Goal: Task Accomplishment & Management: Complete application form

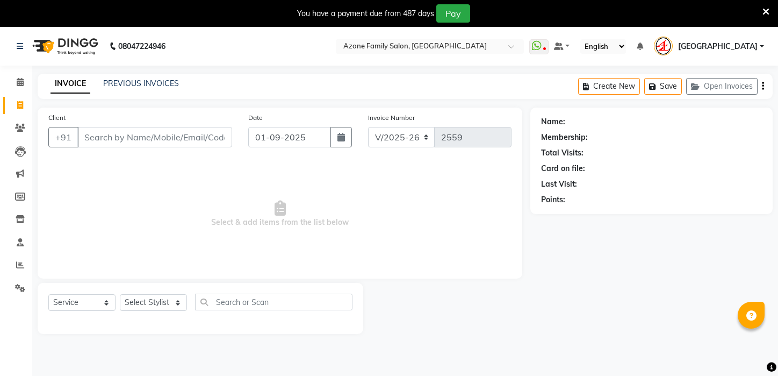
select select "4296"
select select "service"
click at [131, 81] on link "PREVIOUS INVOICES" at bounding box center [141, 83] width 76 height 10
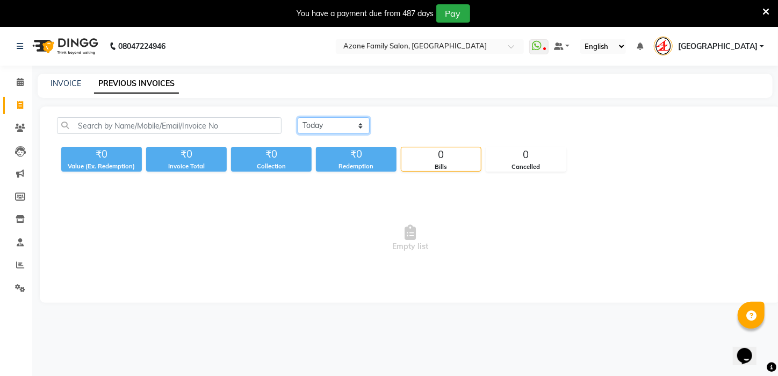
drag, startPoint x: 326, startPoint y: 117, endPoint x: 326, endPoint y: 133, distance: 16.1
click at [326, 119] on select "Today Yesterday Custom Range" at bounding box center [334, 125] width 72 height 17
click at [298, 117] on select "Today Yesterday Custom Range" at bounding box center [334, 125] width 72 height 17
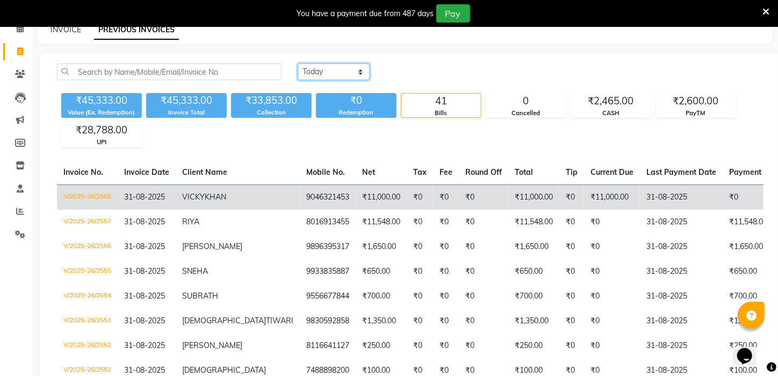
scroll to position [53, 0]
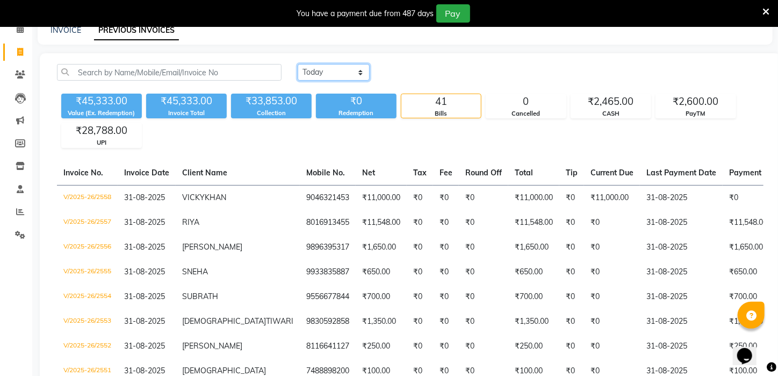
click at [333, 70] on select "Today Yesterday Custom Range" at bounding box center [334, 72] width 72 height 17
select select "range"
click at [298, 64] on select "Today Yesterday Custom Range" at bounding box center [334, 72] width 72 height 17
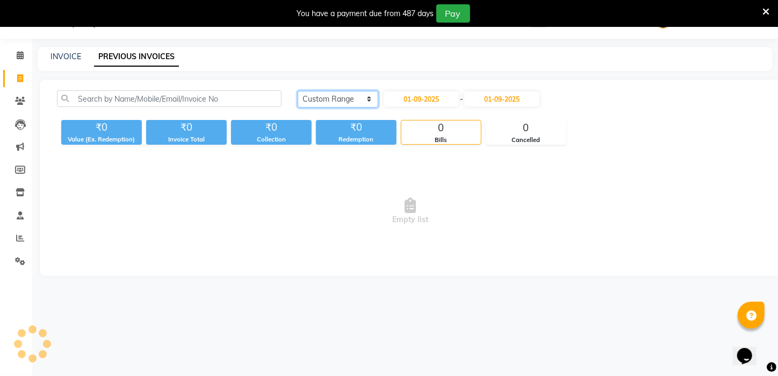
scroll to position [27, 0]
click at [431, 71] on main "INVOICE PREVIOUS INVOICES Today Yesterday Custom Range 01-09-2025 - 01-09-2025 …" at bounding box center [405, 169] width 746 height 245
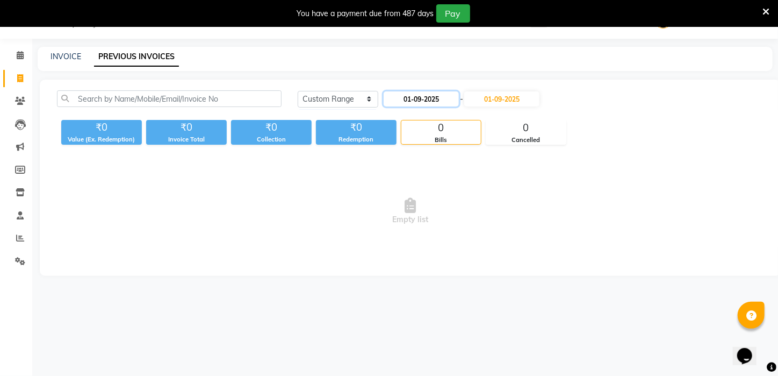
click at [432, 99] on input "01-09-2025" at bounding box center [421, 98] width 75 height 15
select select "9"
select select "2025"
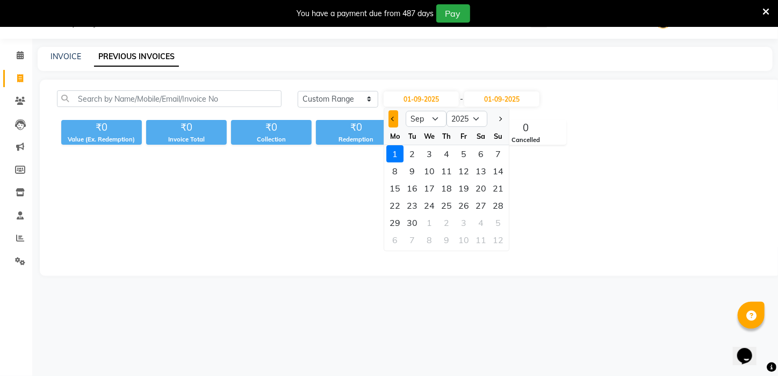
click at [390, 117] on button "Previous month" at bounding box center [393, 118] width 9 height 17
select select "8"
click at [458, 150] on div "1" at bounding box center [464, 153] width 17 height 17
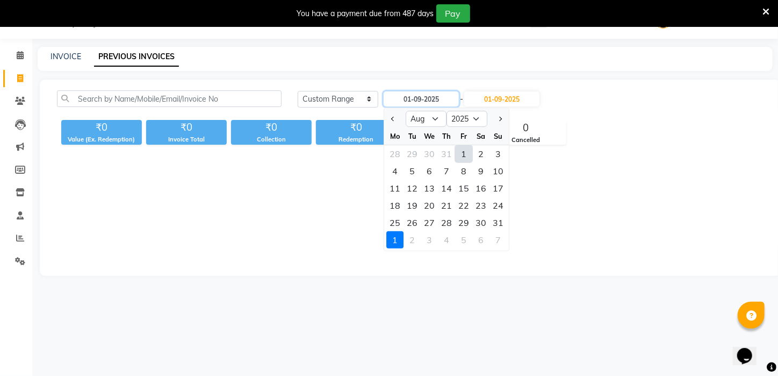
type input "01-08-2025"
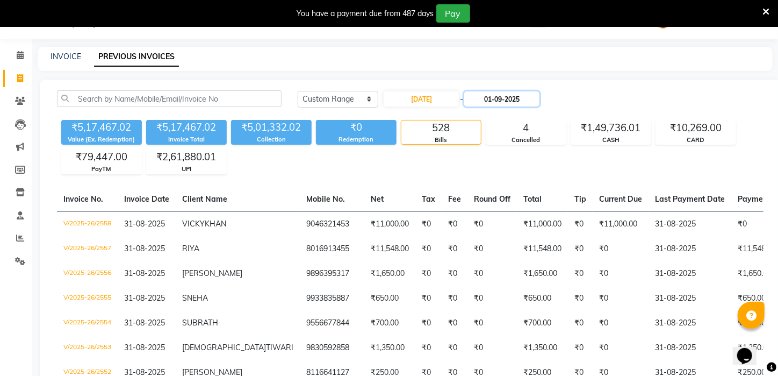
click at [509, 92] on input "01-09-2025" at bounding box center [501, 98] width 75 height 15
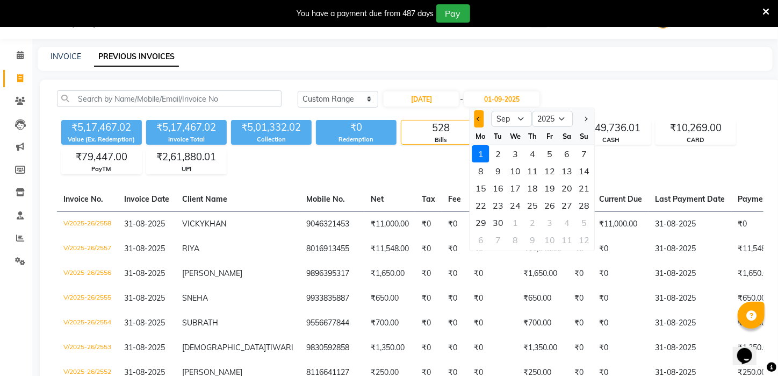
click at [479, 124] on button "Previous month" at bounding box center [478, 118] width 9 height 17
select select "8"
click at [586, 223] on div "31" at bounding box center [583, 222] width 17 height 17
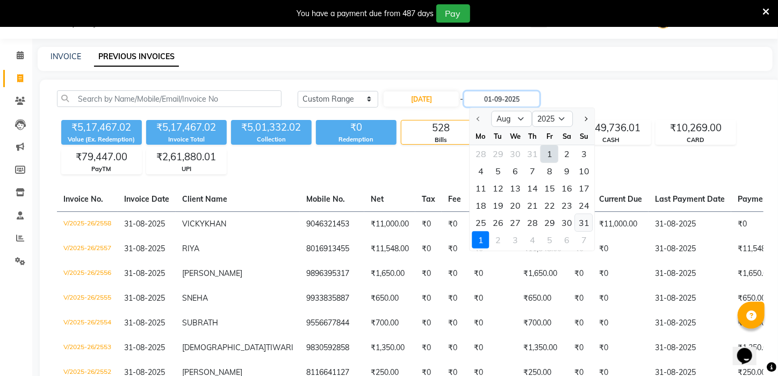
type input "31-08-2025"
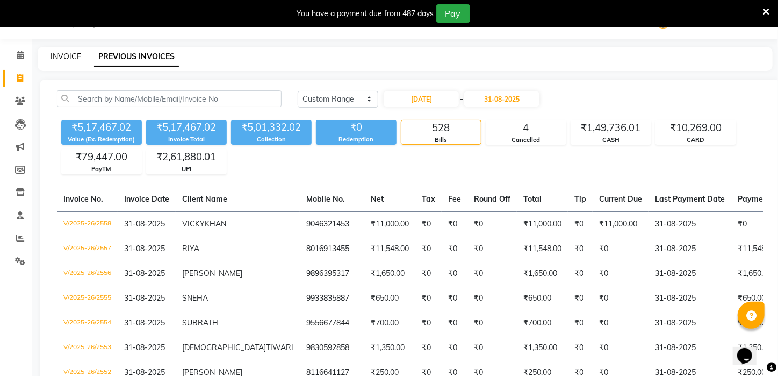
click at [79, 53] on link "INVOICE" at bounding box center [66, 57] width 31 height 10
select select "service"
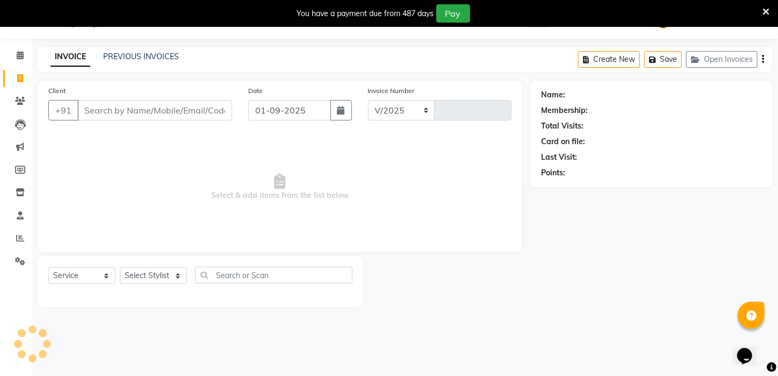
select select "4296"
type input "2559"
click at [141, 51] on div "PREVIOUS INVOICES" at bounding box center [141, 56] width 76 height 11
click at [146, 58] on link "PREVIOUS INVOICES" at bounding box center [141, 57] width 76 height 10
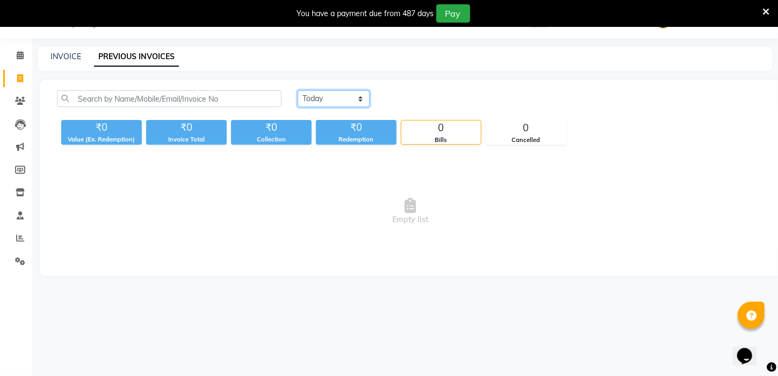
click at [337, 103] on select "Today Yesterday Custom Range" at bounding box center [334, 98] width 72 height 17
select select "yesterday"
click at [298, 90] on select "Today Yesterday Custom Range" at bounding box center [334, 98] width 72 height 17
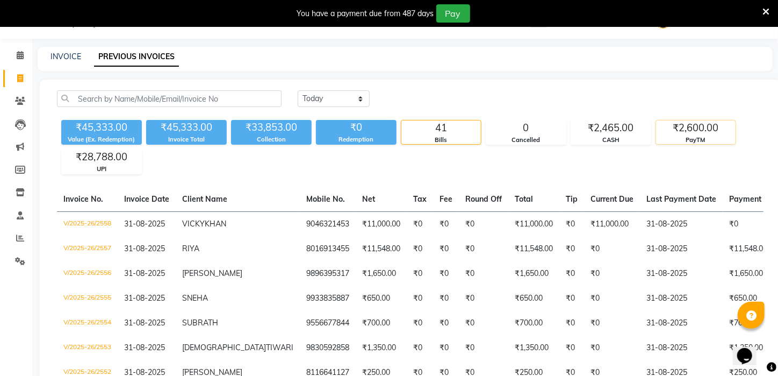
click at [679, 139] on div "PayTM" at bounding box center [696, 139] width 80 height 9
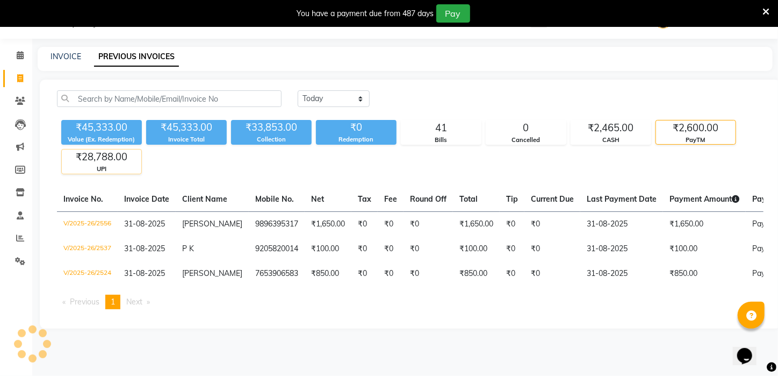
click at [88, 163] on div "₹28,788.00" at bounding box center [102, 156] width 80 height 15
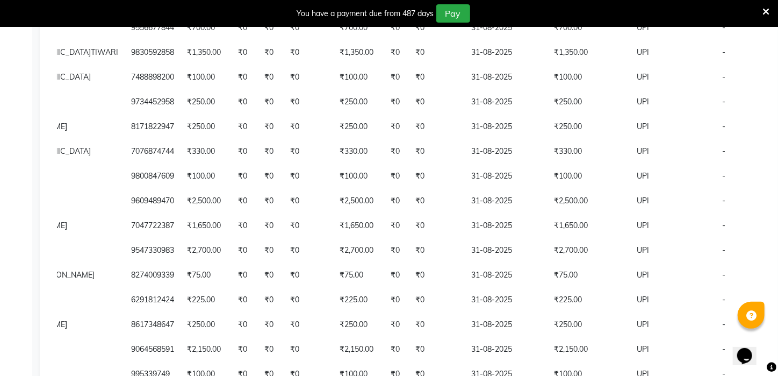
scroll to position [725, 0]
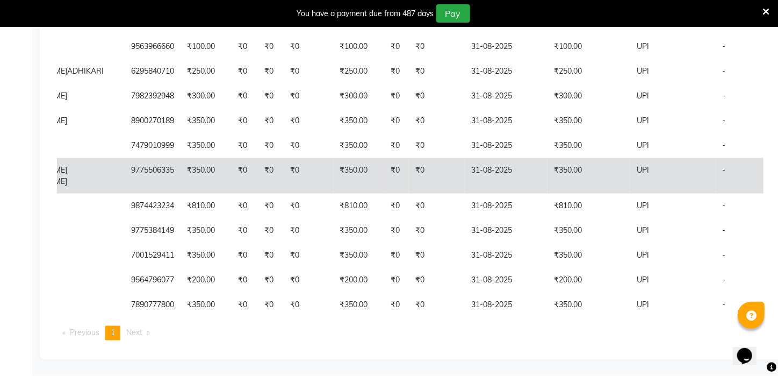
click at [548, 170] on td "₹350.00" at bounding box center [589, 175] width 83 height 35
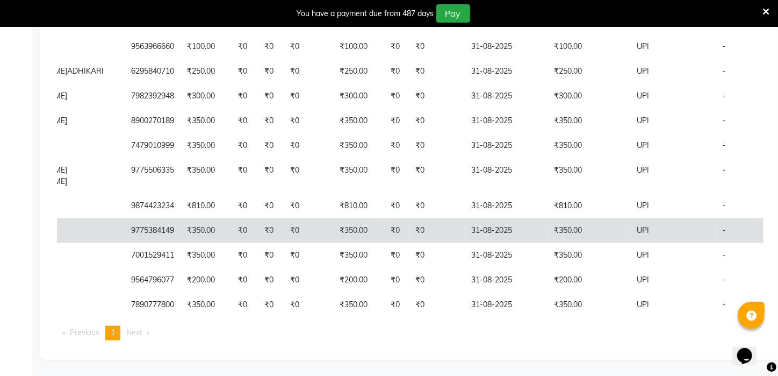
click at [470, 227] on td "31-08-2025" at bounding box center [506, 230] width 83 height 25
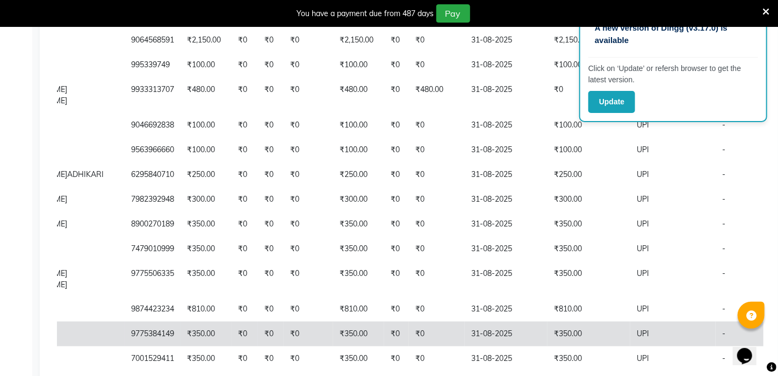
scroll to position [510, 0]
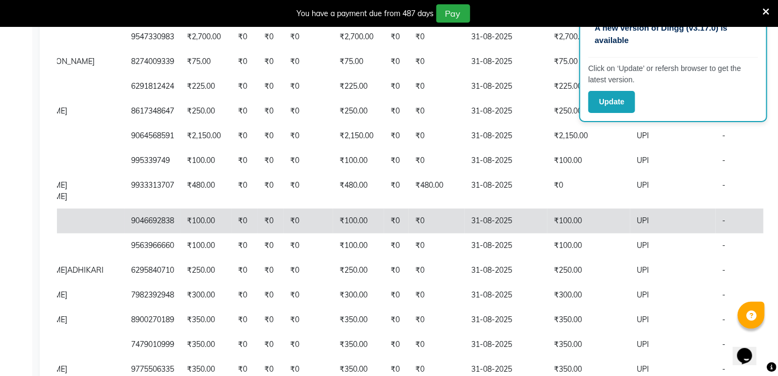
click at [637, 225] on td "UPI" at bounding box center [672, 220] width 85 height 25
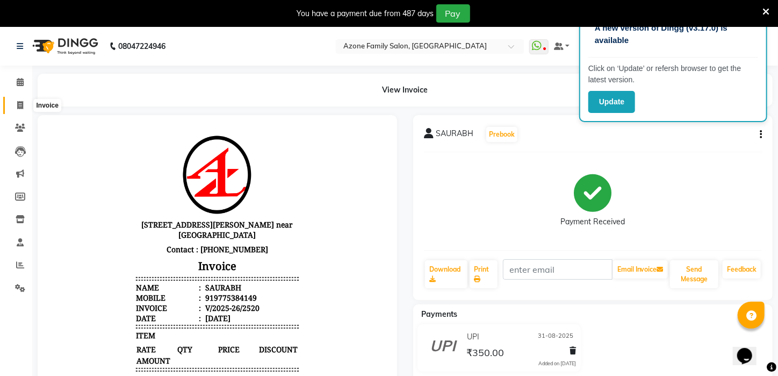
click at [20, 104] on icon at bounding box center [20, 105] width 6 height 8
select select "4296"
select select "service"
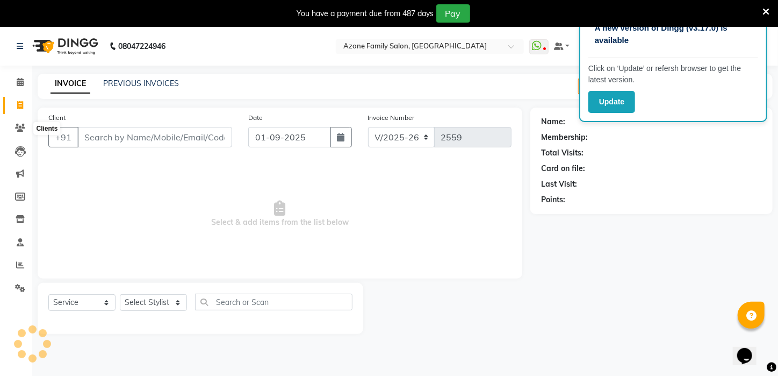
scroll to position [27, 0]
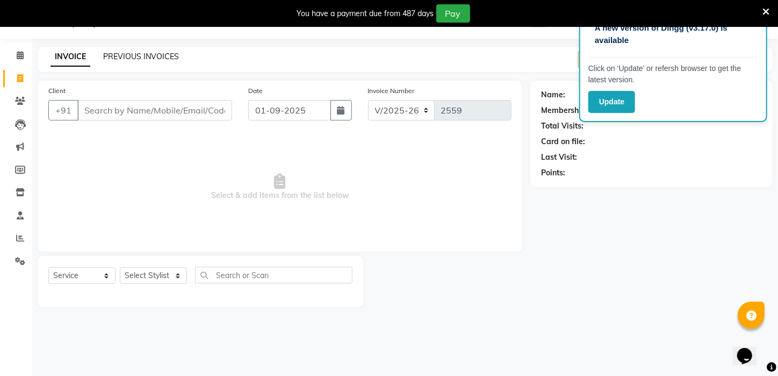
click at [127, 54] on link "PREVIOUS INVOICES" at bounding box center [141, 57] width 76 height 10
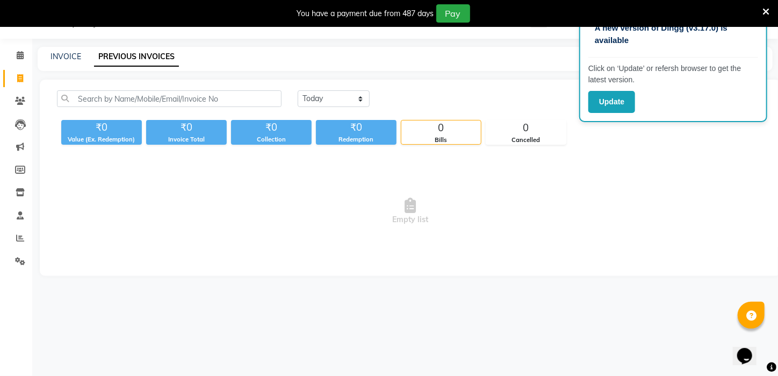
click at [761, 10] on div "You have a payment due from 487 days Pay" at bounding box center [383, 13] width 758 height 18
click at [765, 8] on icon at bounding box center [765, 12] width 7 height 10
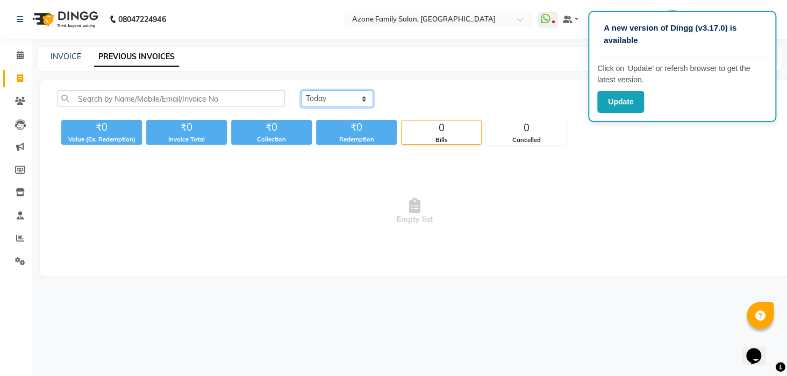
click at [325, 97] on select "[DATE] [DATE] Custom Range" at bounding box center [337, 98] width 72 height 17
select select "[DATE]"
click at [301, 90] on select "[DATE] [DATE] Custom Range" at bounding box center [337, 98] width 72 height 17
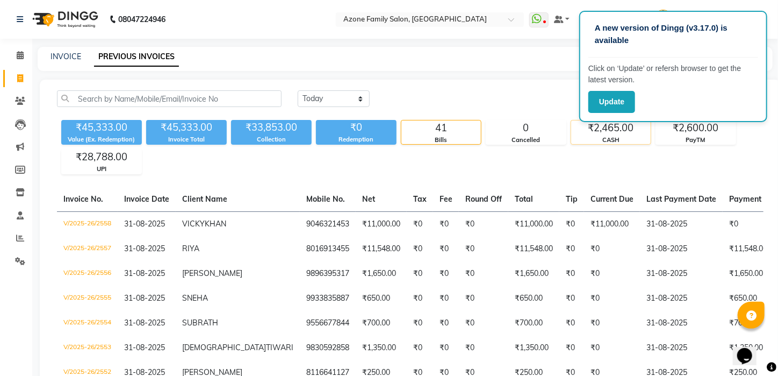
click at [585, 133] on div "₹2,465.00" at bounding box center [611, 127] width 80 height 15
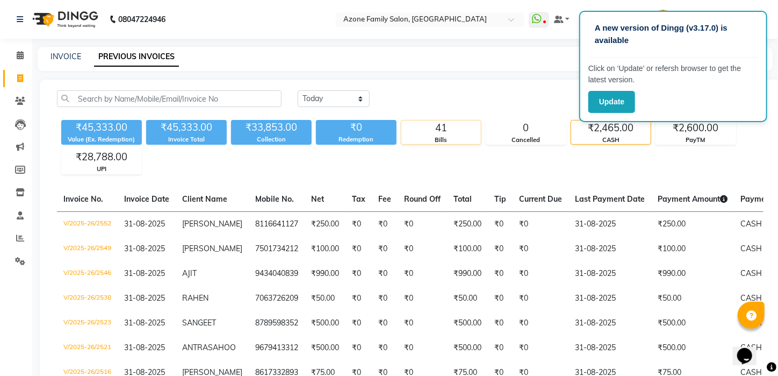
click at [435, 123] on div "41" at bounding box center [441, 127] width 80 height 15
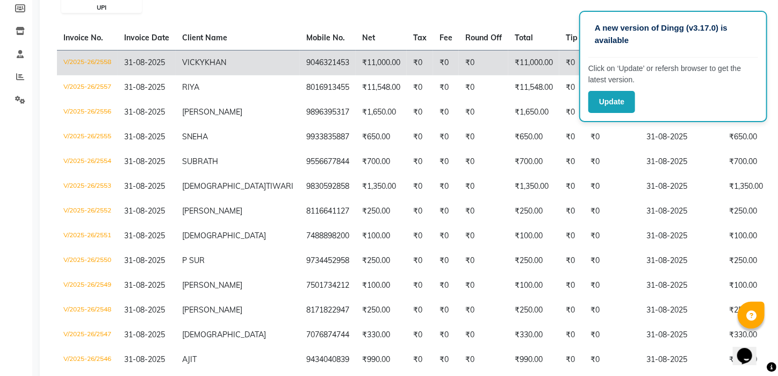
scroll to position [107, 0]
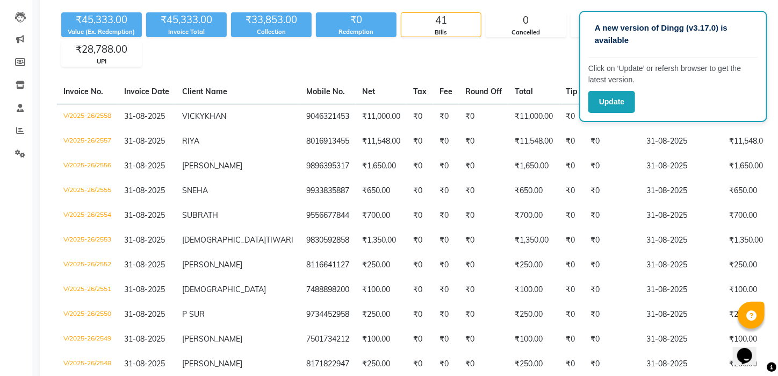
click at [507, 56] on div "₹45,333.00 Value (Ex. Redemption) ₹45,333.00 Invoice Total ₹33,853.00 Collectio…" at bounding box center [410, 37] width 707 height 59
click at [514, 55] on div "₹45,333.00 Value (Ex. Redemption) ₹45,333.00 Invoice Total ₹33,853.00 Collectio…" at bounding box center [410, 37] width 707 height 59
click at [602, 101] on button "Update" at bounding box center [611, 102] width 47 height 22
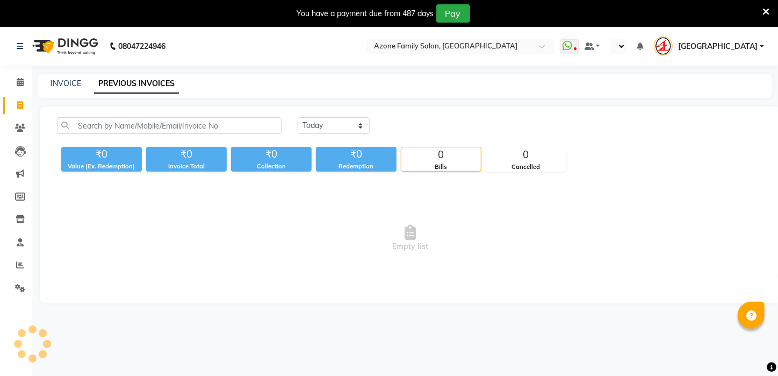
select select "en"
drag, startPoint x: 326, startPoint y: 131, endPoint x: 318, endPoint y: 127, distance: 8.9
click at [326, 131] on select "[DATE] [DATE] Custom Range" at bounding box center [334, 125] width 72 height 17
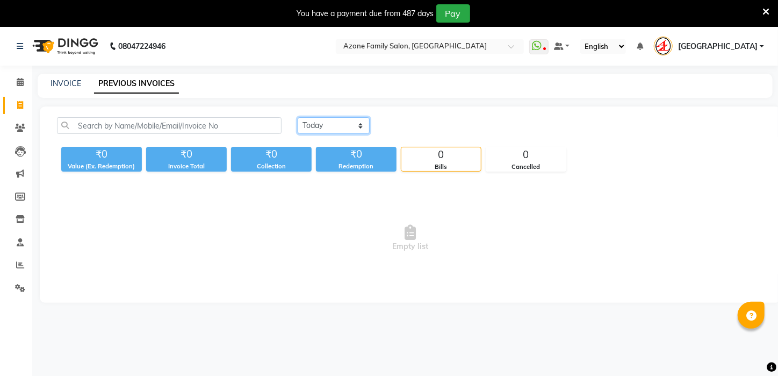
click at [319, 123] on select "[DATE] [DATE] Custom Range" at bounding box center [334, 125] width 72 height 17
select select "[DATE]"
click at [298, 117] on select "[DATE] [DATE] Custom Range" at bounding box center [334, 125] width 72 height 17
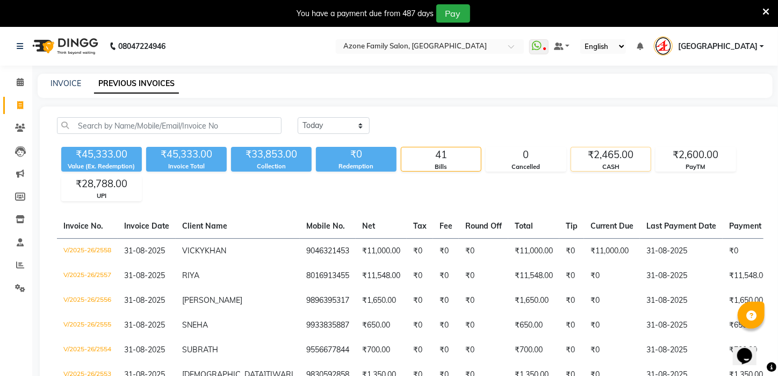
click at [593, 160] on div "₹2,465.00" at bounding box center [611, 154] width 80 height 15
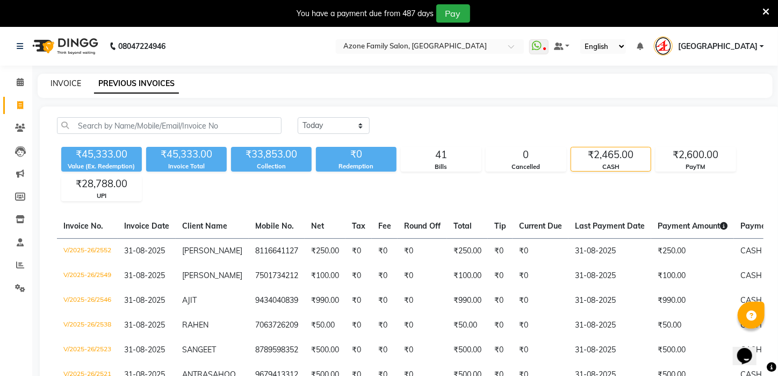
click at [69, 87] on link "INVOICE" at bounding box center [66, 83] width 31 height 10
select select "service"
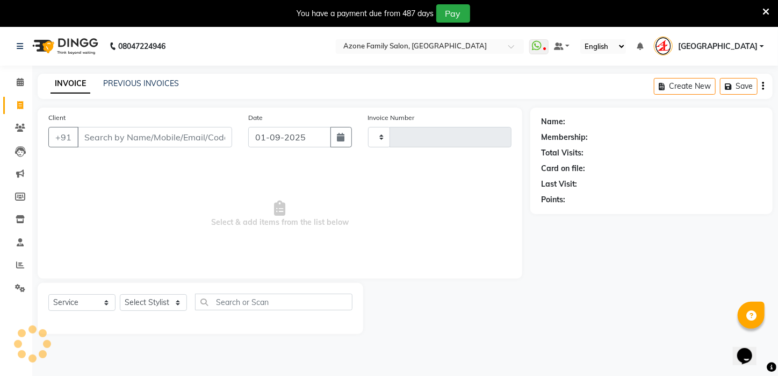
scroll to position [27, 0]
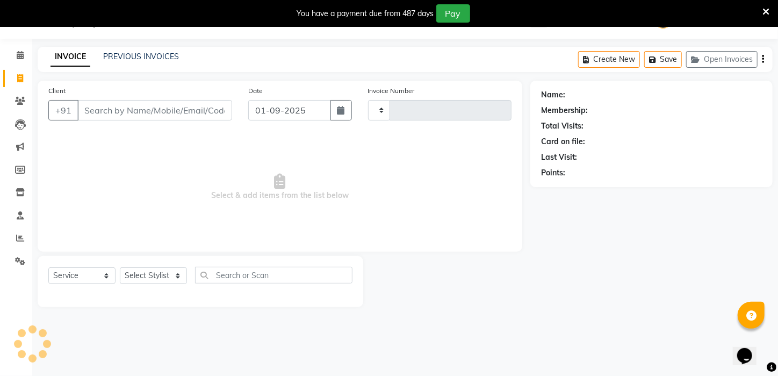
type input "2559"
select select "4296"
click at [112, 119] on input "Client" at bounding box center [154, 110] width 155 height 20
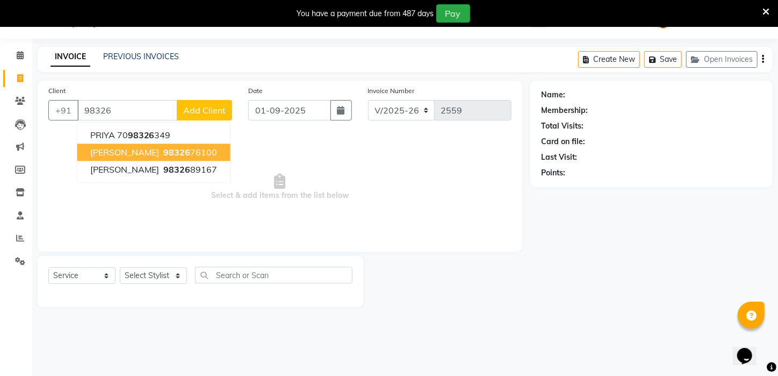
click at [135, 148] on span "VENU GUPTA" at bounding box center [124, 152] width 69 height 11
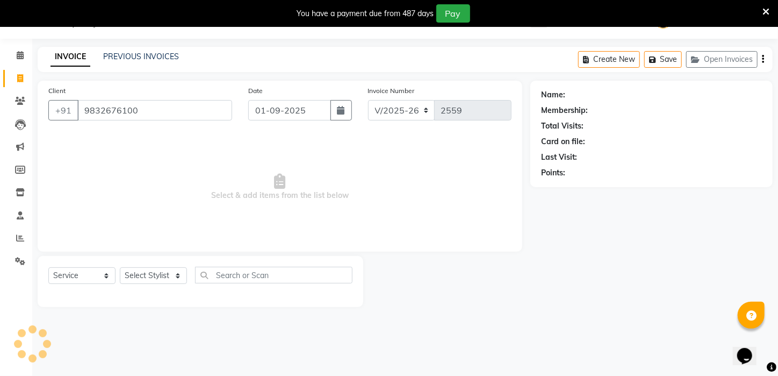
type input "9832676100"
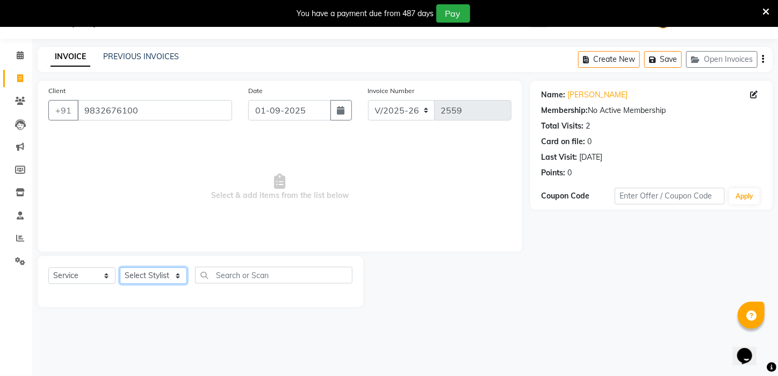
drag, startPoint x: 175, startPoint y: 274, endPoint x: 160, endPoint y: 268, distance: 16.2
click at [174, 276] on select "Select Stylist Aftab Ansar ARPITA DEEPIKA IMRAAN Injamam KESHAV kharagpur Mahad…" at bounding box center [153, 275] width 67 height 17
select select "65480"
click at [120, 267] on select "Select Stylist Aftab Ansar ARPITA DEEPIKA IMRAAN Injamam KESHAV kharagpur Mahad…" at bounding box center [153, 275] width 67 height 17
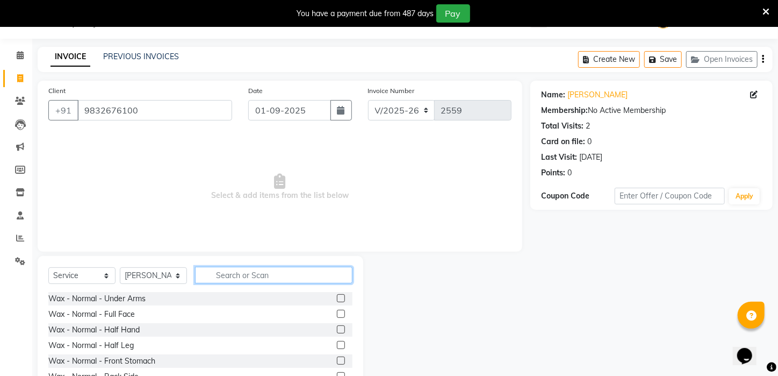
click at [306, 277] on input "text" at bounding box center [273, 274] width 157 height 17
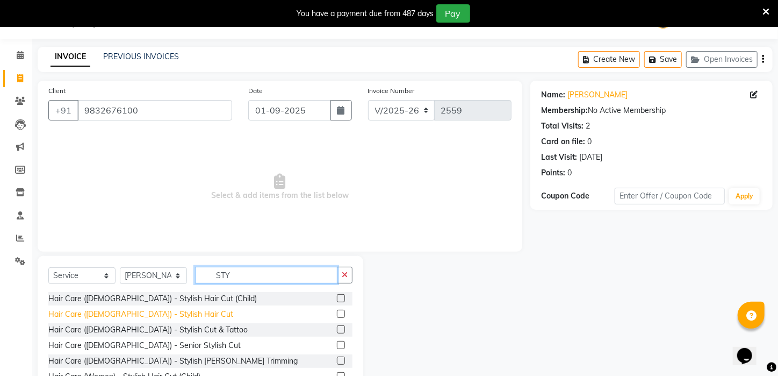
type input "STY"
click at [152, 315] on div "Hair Care (Male) - Stylish Hair Cut" at bounding box center [140, 313] width 185 height 11
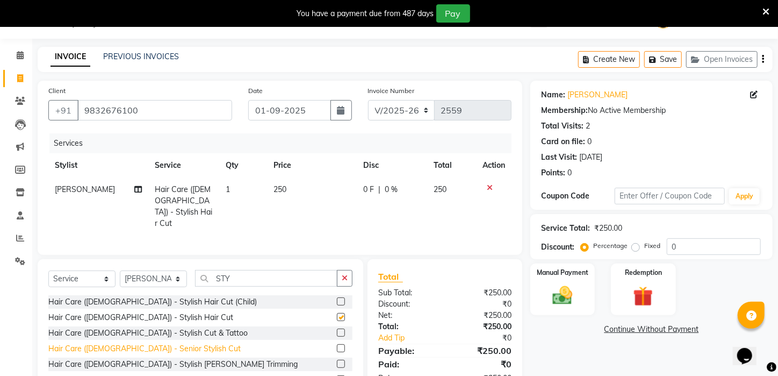
checkbox input "false"
click at [157, 360] on div "Hair Care (Male) - Stylish Beard Trimming" at bounding box center [172, 363] width 249 height 11
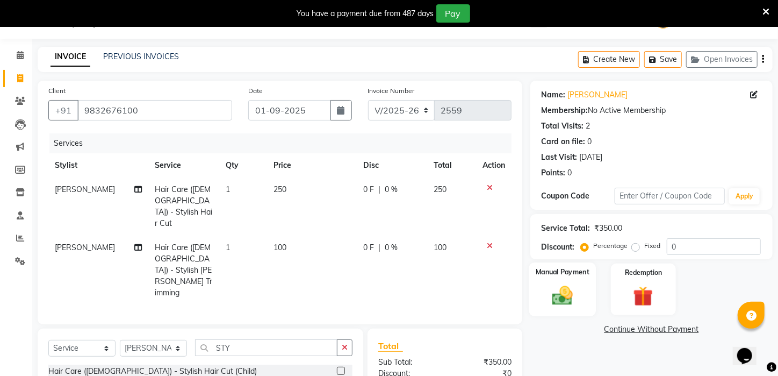
checkbox input "false"
click at [570, 305] on img at bounding box center [563, 296] width 34 height 24
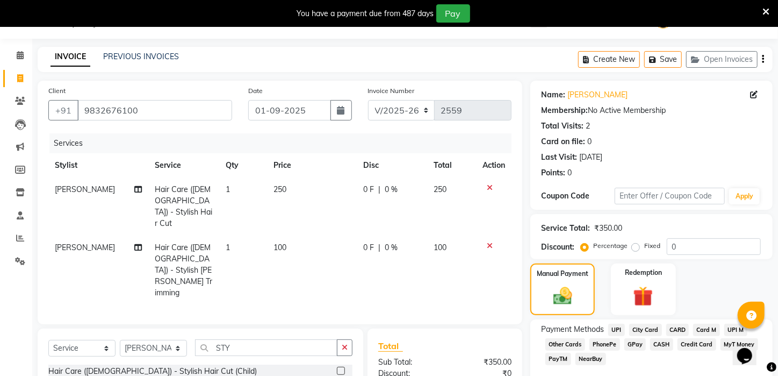
scroll to position [117, 0]
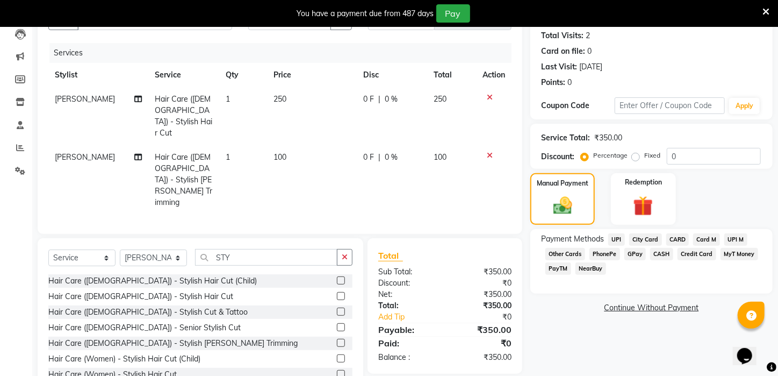
click at [622, 246] on span "UPI" at bounding box center [616, 239] width 17 height 12
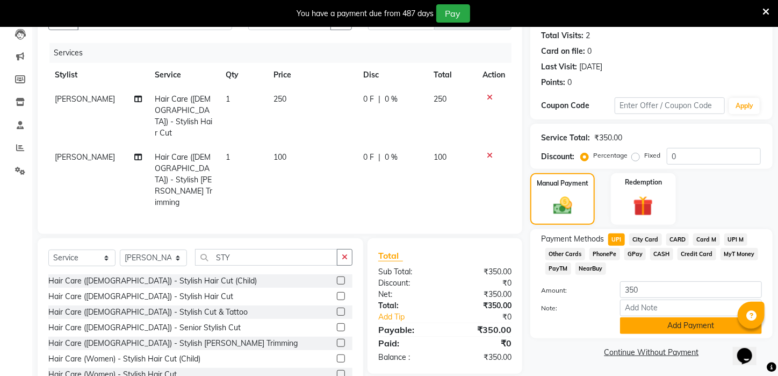
click at [664, 334] on button "Add Payment" at bounding box center [691, 325] width 142 height 17
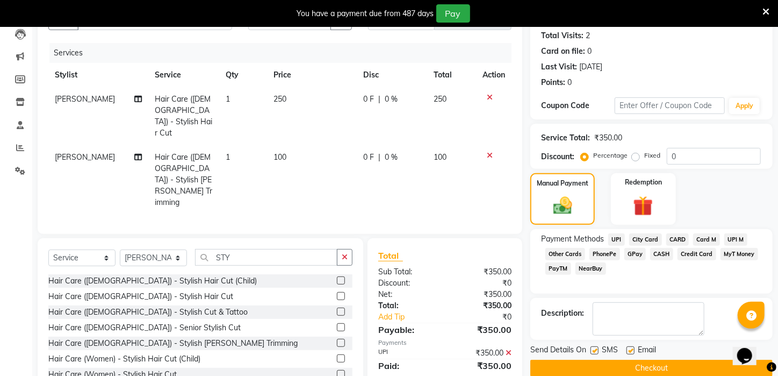
scroll to position [145, 0]
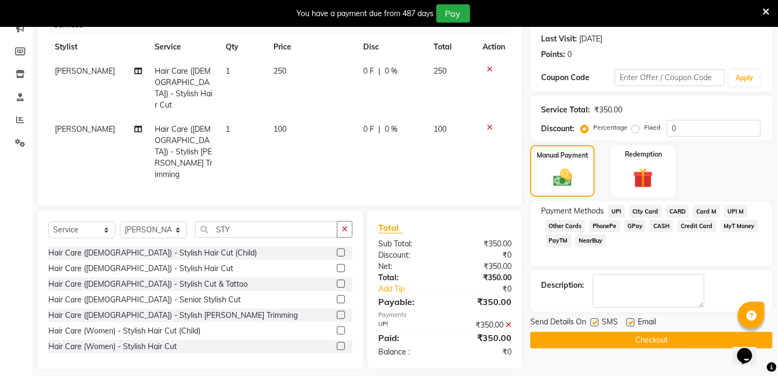
click at [510, 321] on icon at bounding box center [509, 325] width 6 height 8
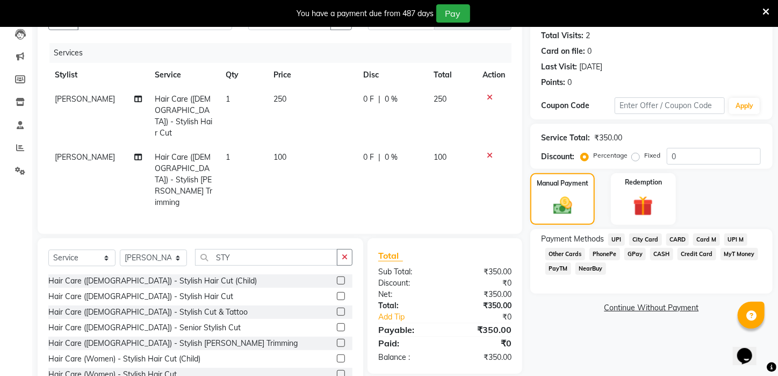
click at [563, 275] on span "PayTM" at bounding box center [558, 268] width 26 height 12
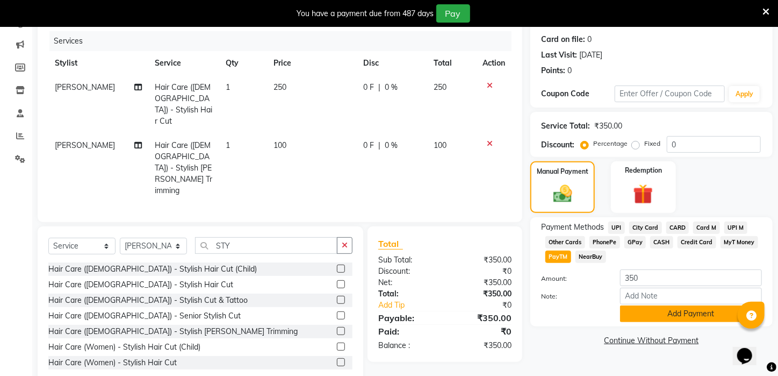
click at [687, 316] on button "Add Payment" at bounding box center [691, 313] width 142 height 17
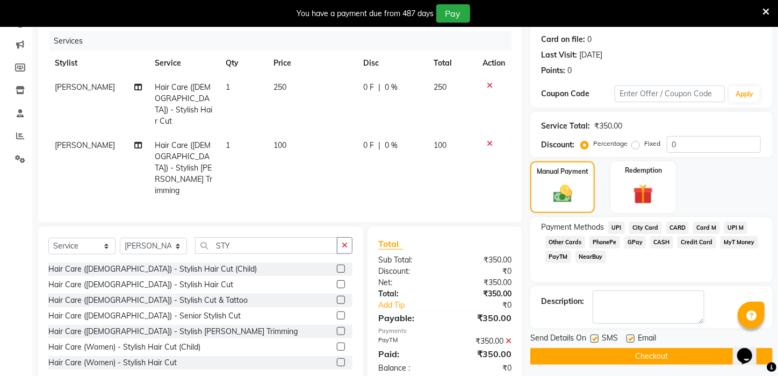
click at [696, 364] on button "Checkout" at bounding box center [651, 356] width 242 height 17
